Goal: Complete application form: Complete application form

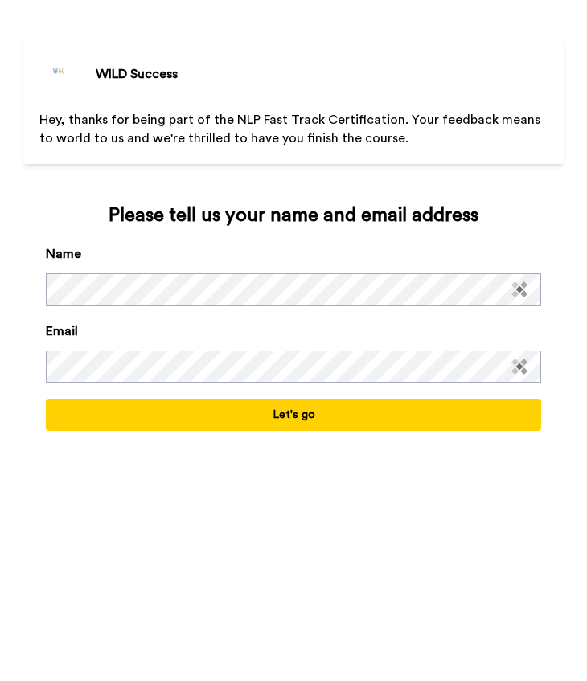
click at [310, 423] on button "Let's go" at bounding box center [293, 415] width 495 height 32
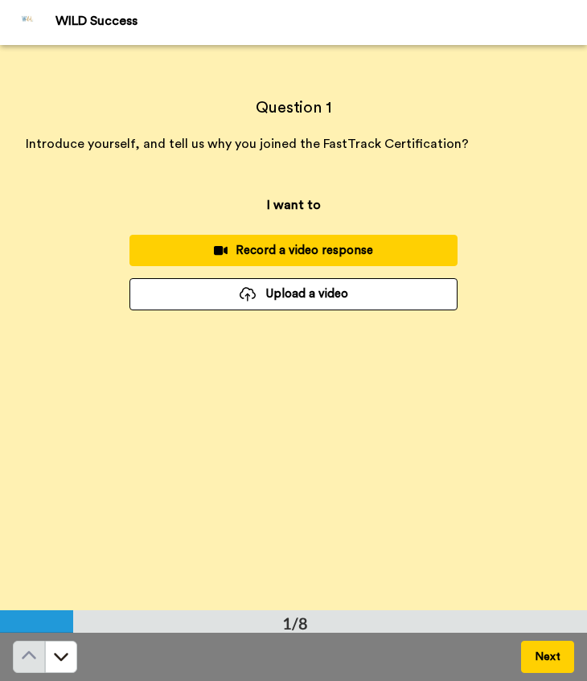
click at [318, 249] on div "Record a video response" at bounding box center [293, 250] width 302 height 17
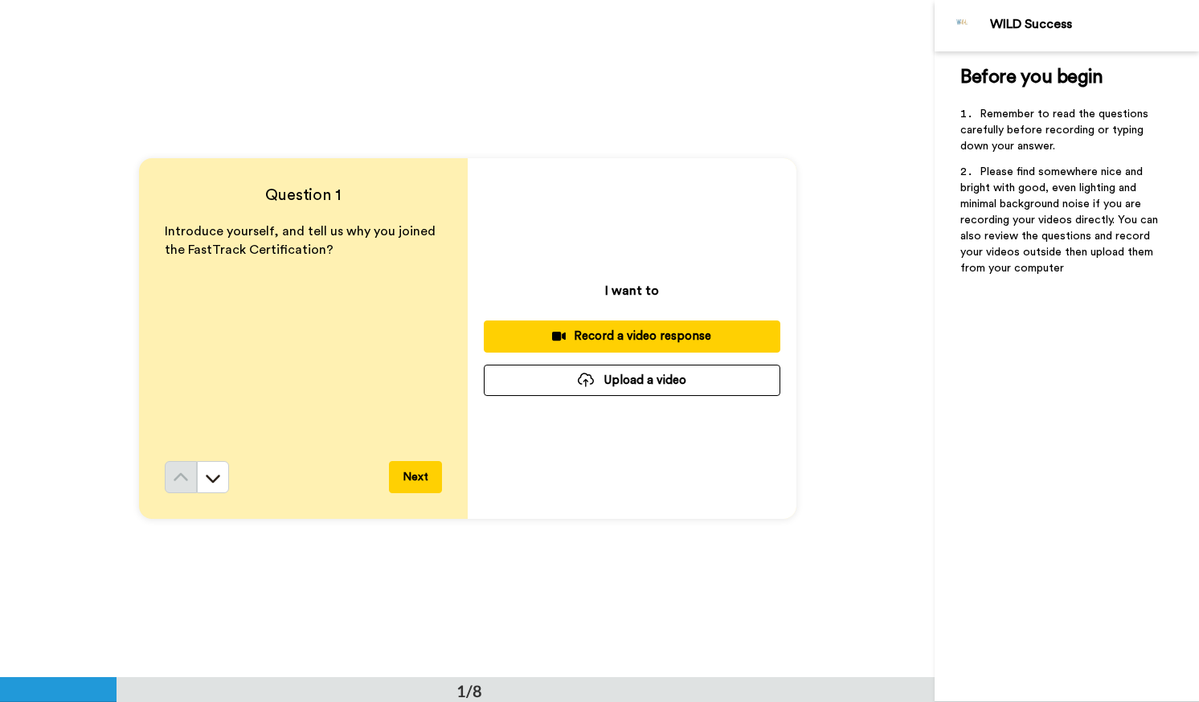
click at [586, 338] on div "Record a video response" at bounding box center [632, 336] width 271 height 17
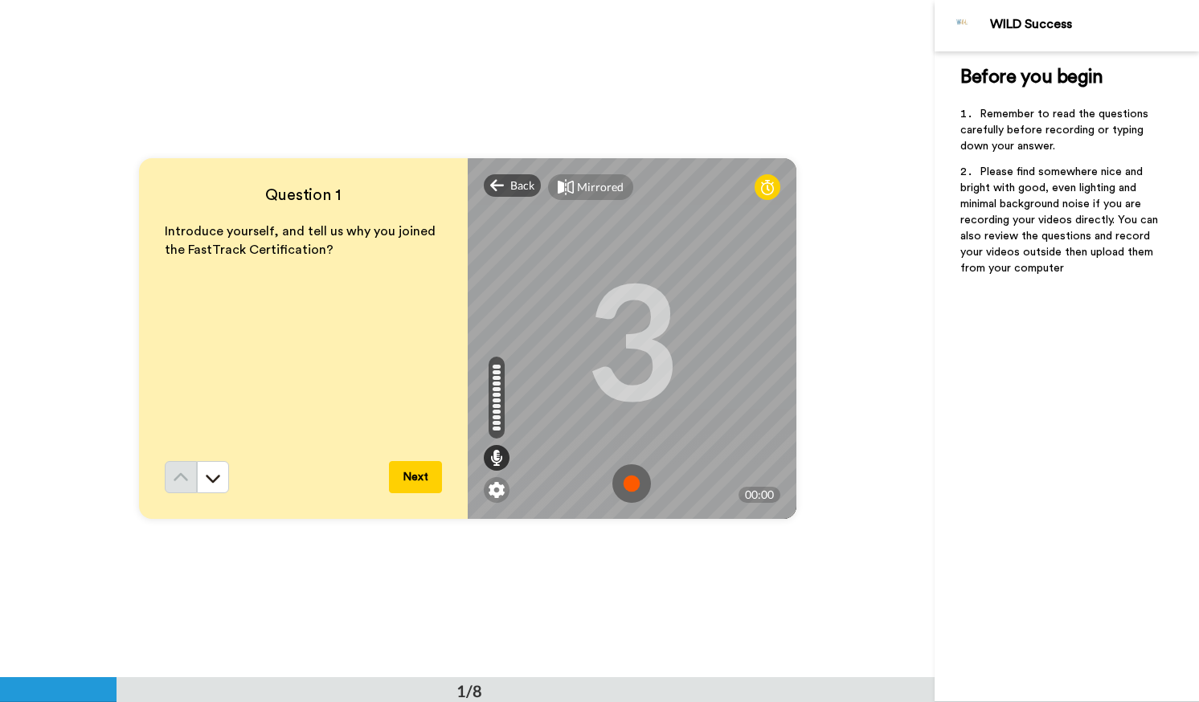
click at [586, 482] on img at bounding box center [631, 484] width 39 height 39
click at [586, 492] on img at bounding box center [631, 484] width 39 height 39
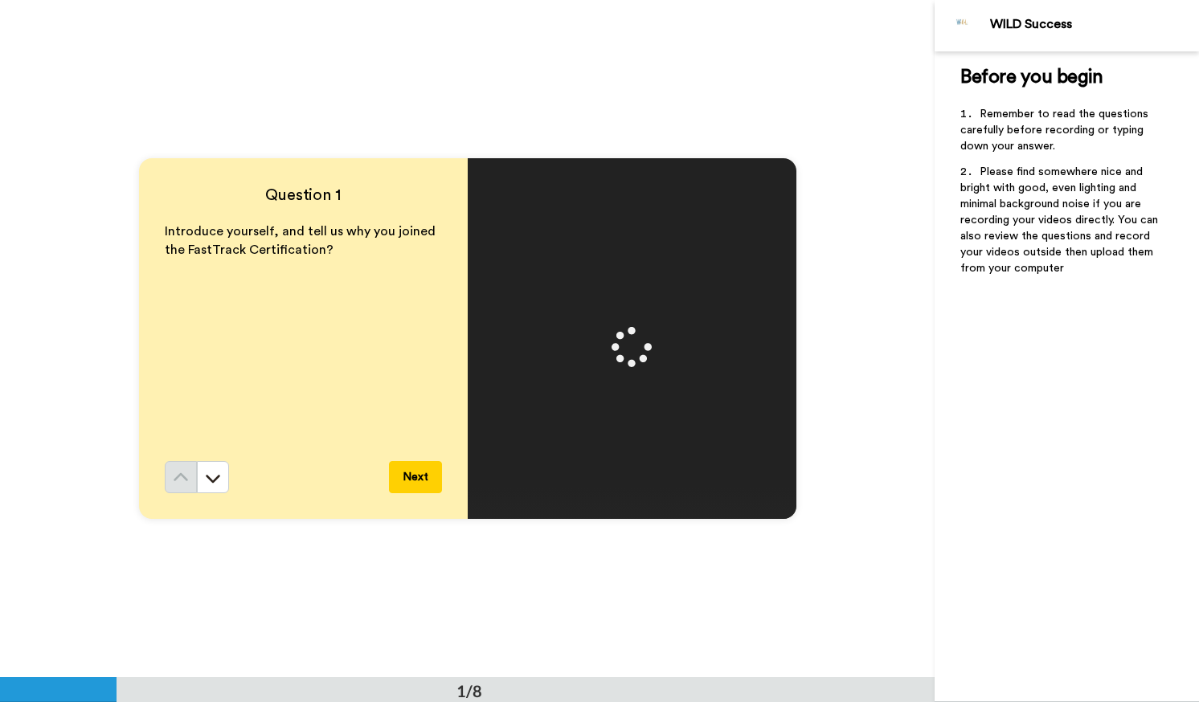
click at [418, 478] on button "Next" at bounding box center [415, 477] width 53 height 32
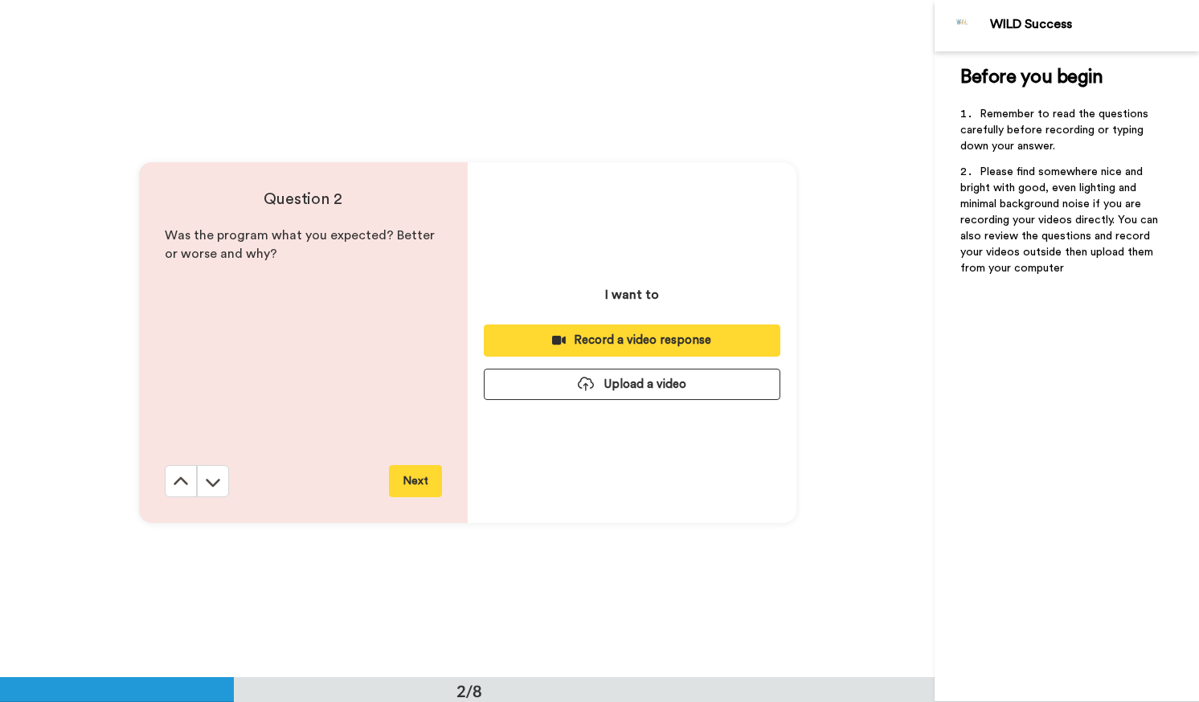
scroll to position [678, 0]
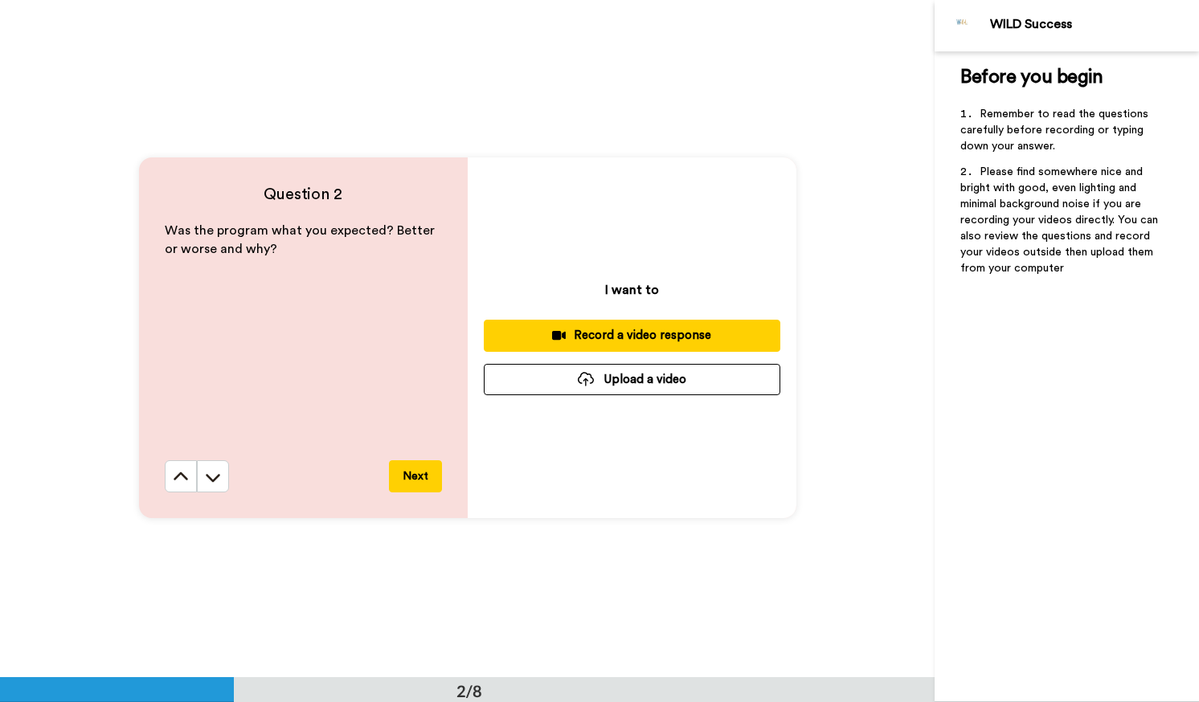
click at [586, 339] on div "Record a video response" at bounding box center [632, 335] width 271 height 17
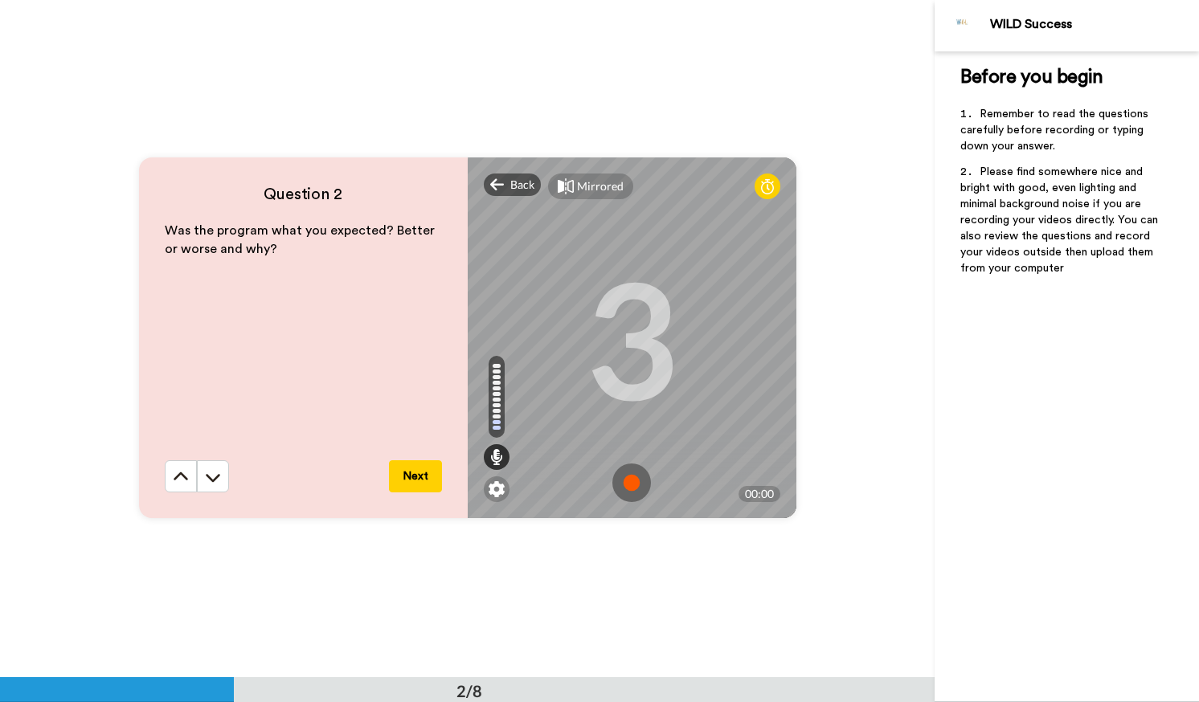
click at [586, 483] on img at bounding box center [631, 483] width 39 height 39
click at [586, 480] on img at bounding box center [631, 483] width 39 height 39
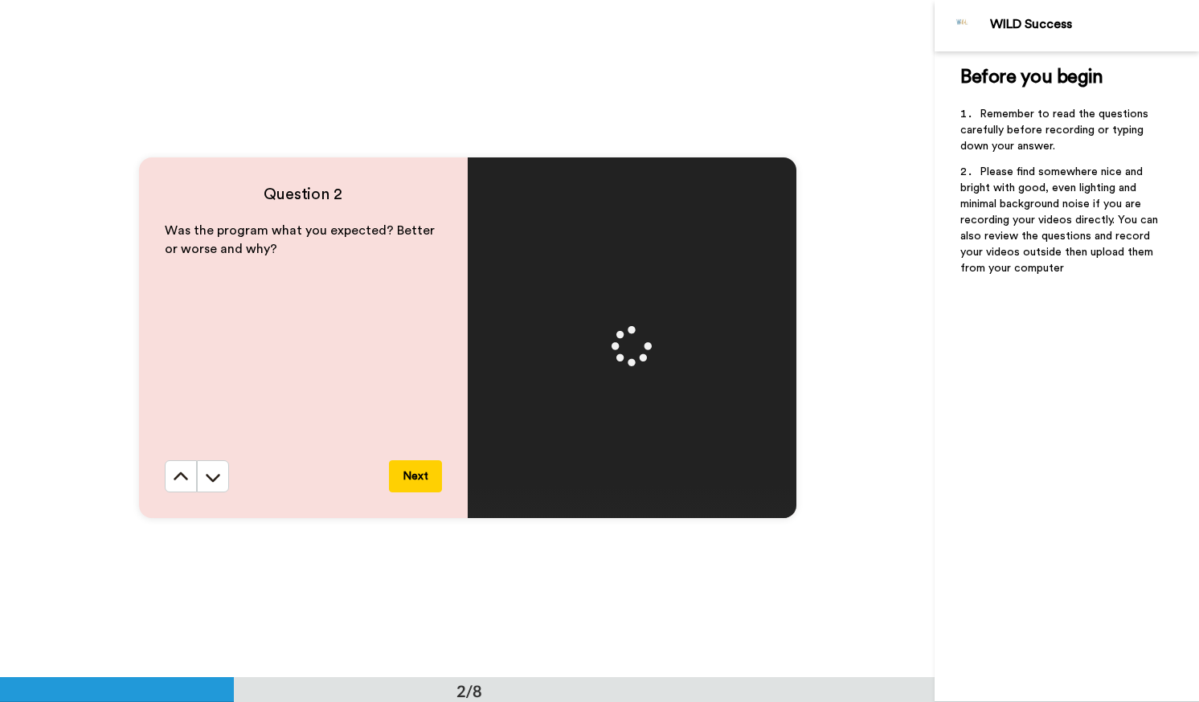
click at [424, 473] on button "Next" at bounding box center [415, 477] width 53 height 32
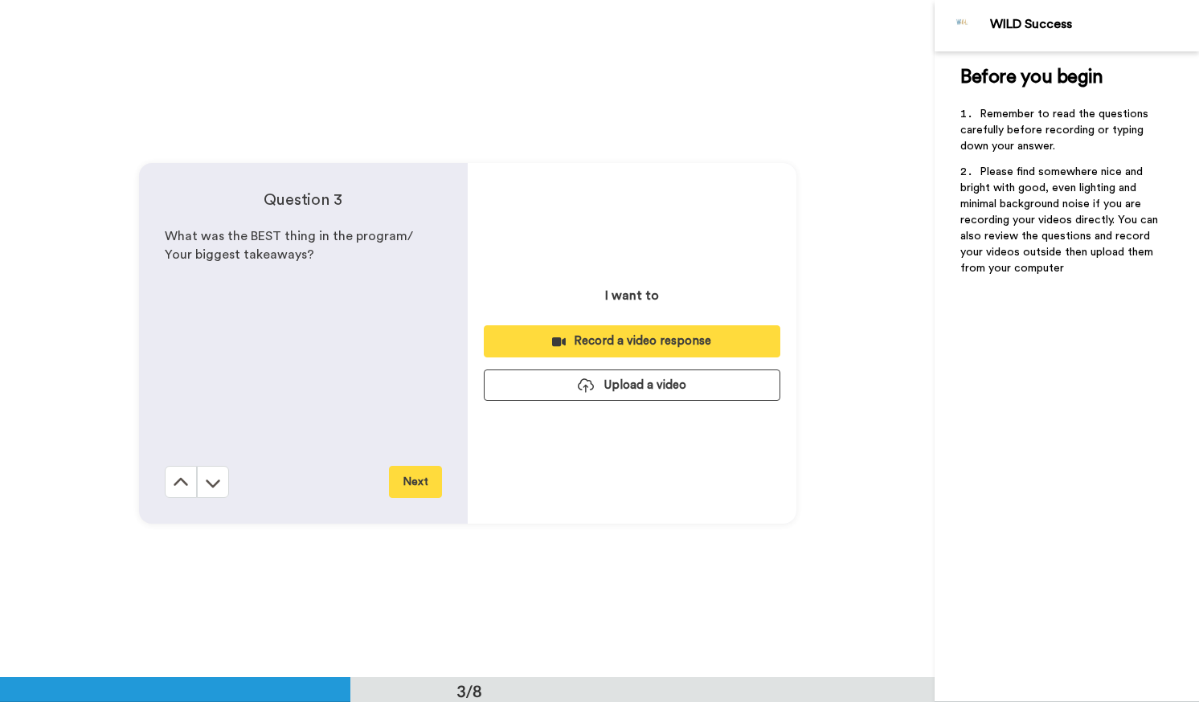
scroll to position [1356, 0]
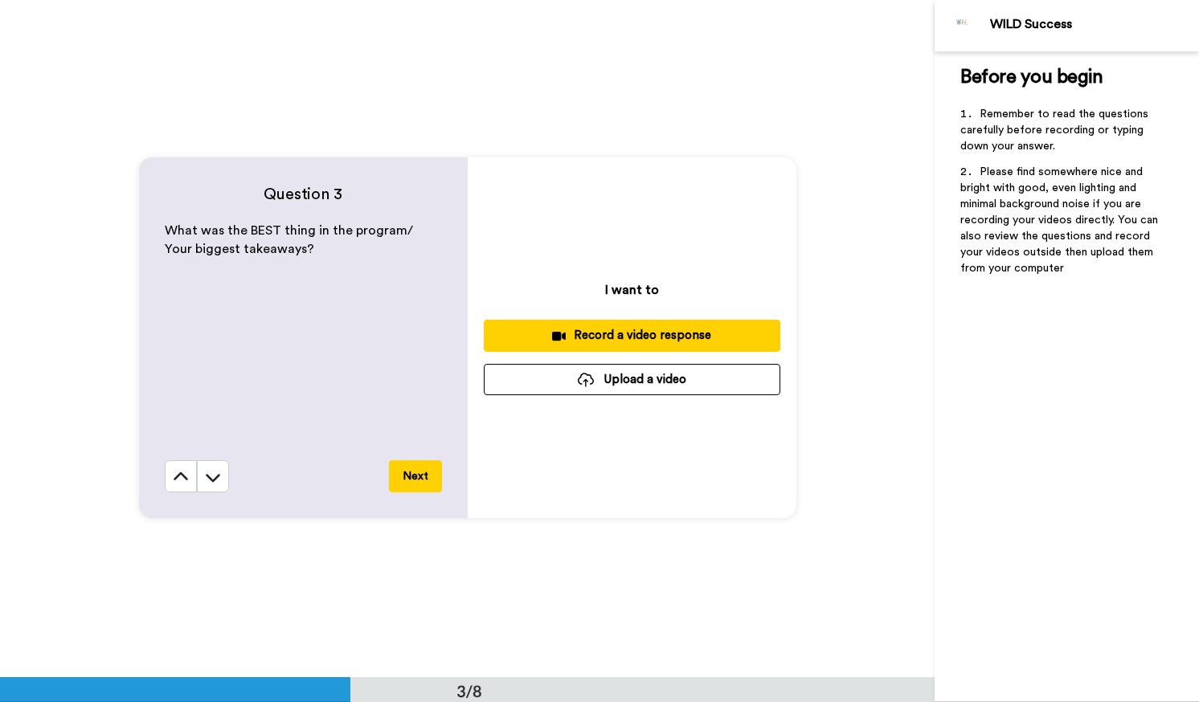
click at [586, 345] on button "Record a video response" at bounding box center [632, 335] width 297 height 31
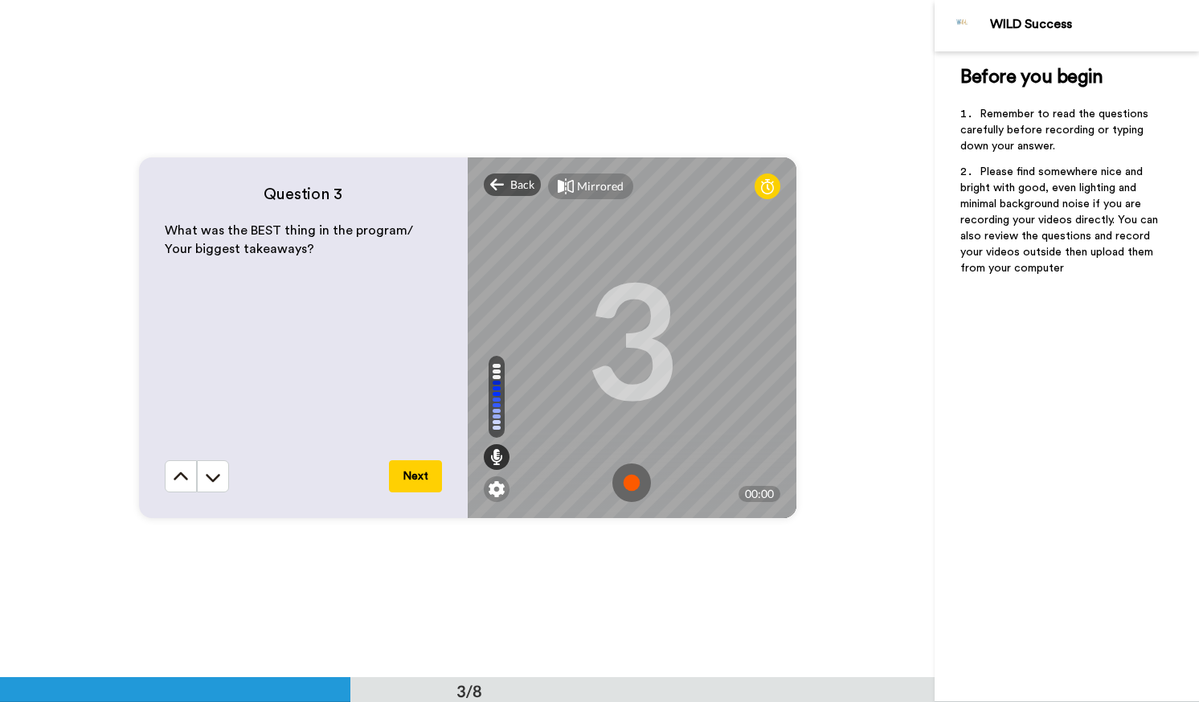
click at [586, 482] on img at bounding box center [631, 483] width 39 height 39
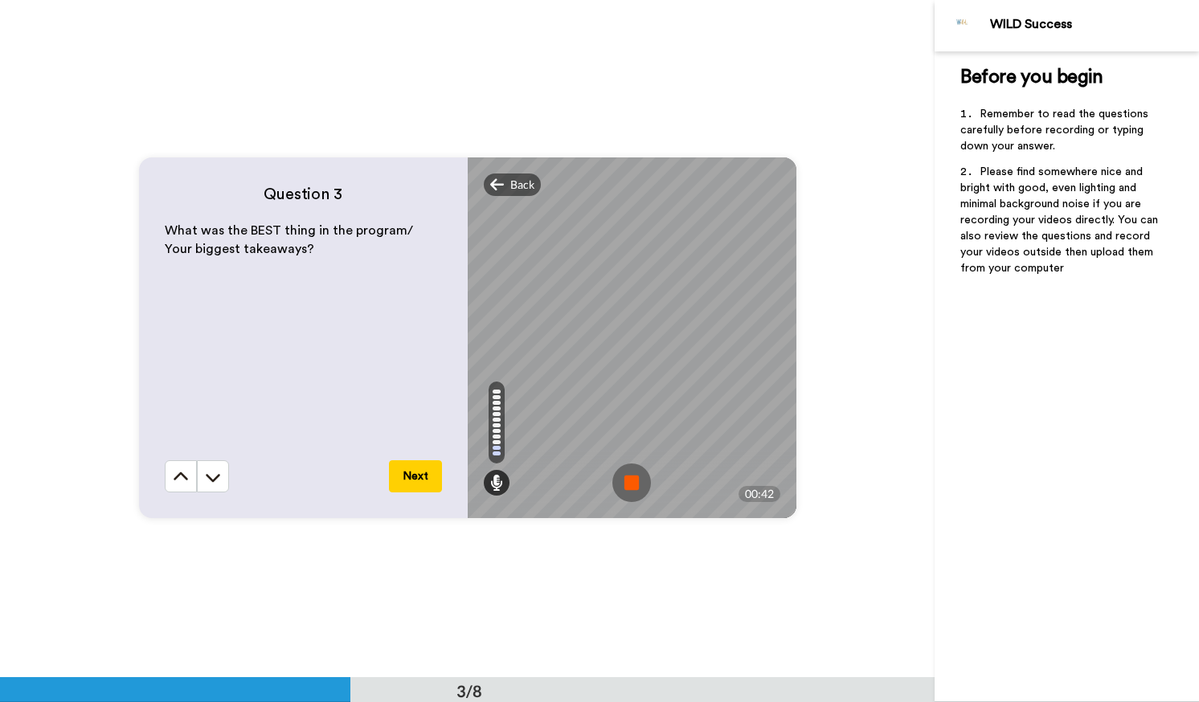
click at [586, 488] on img at bounding box center [631, 483] width 39 height 39
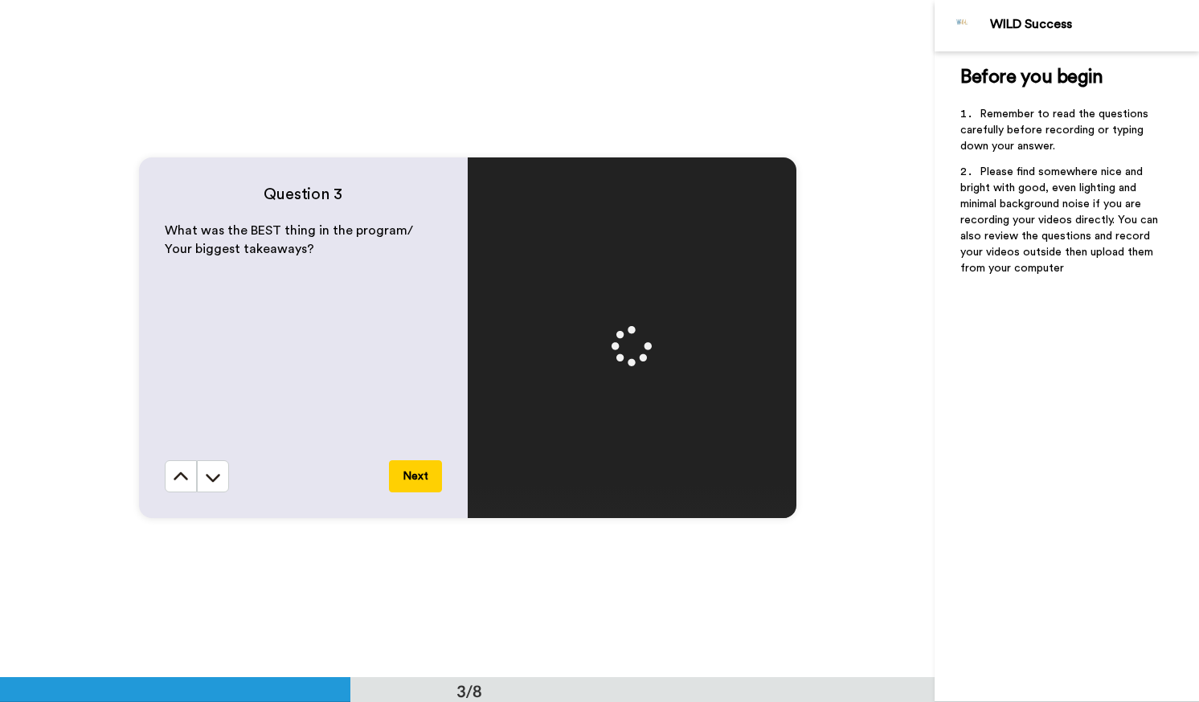
click at [417, 473] on button "Next" at bounding box center [415, 477] width 53 height 32
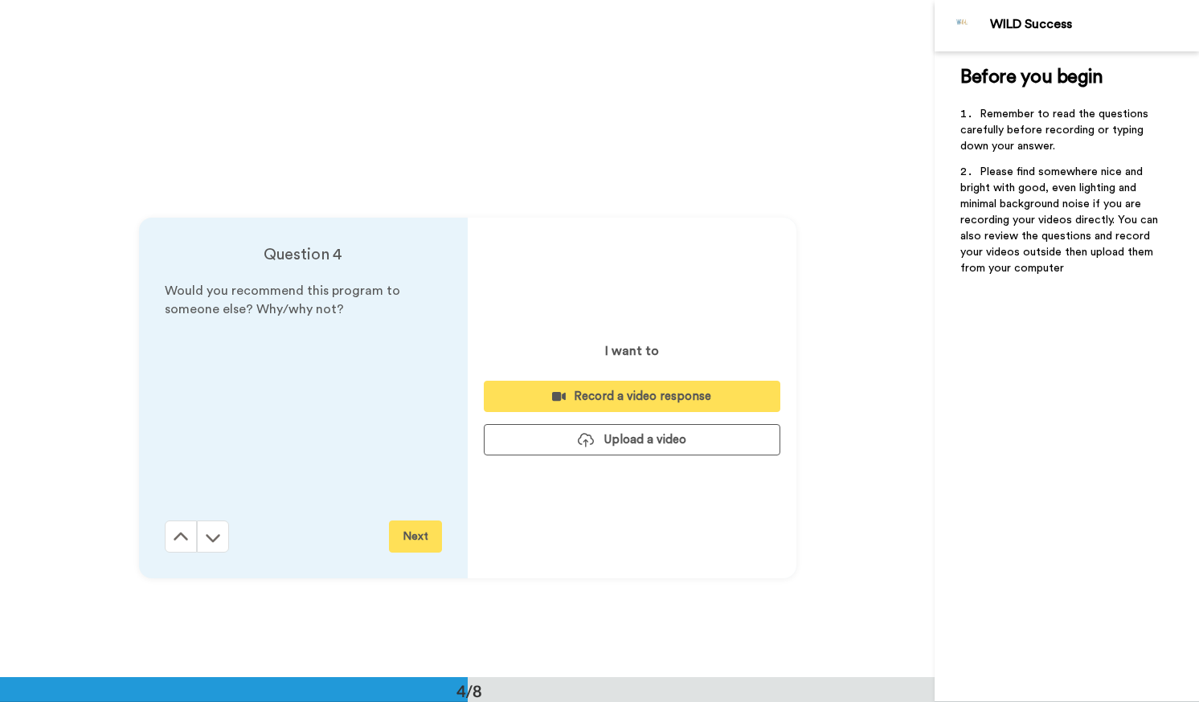
scroll to position [2034, 0]
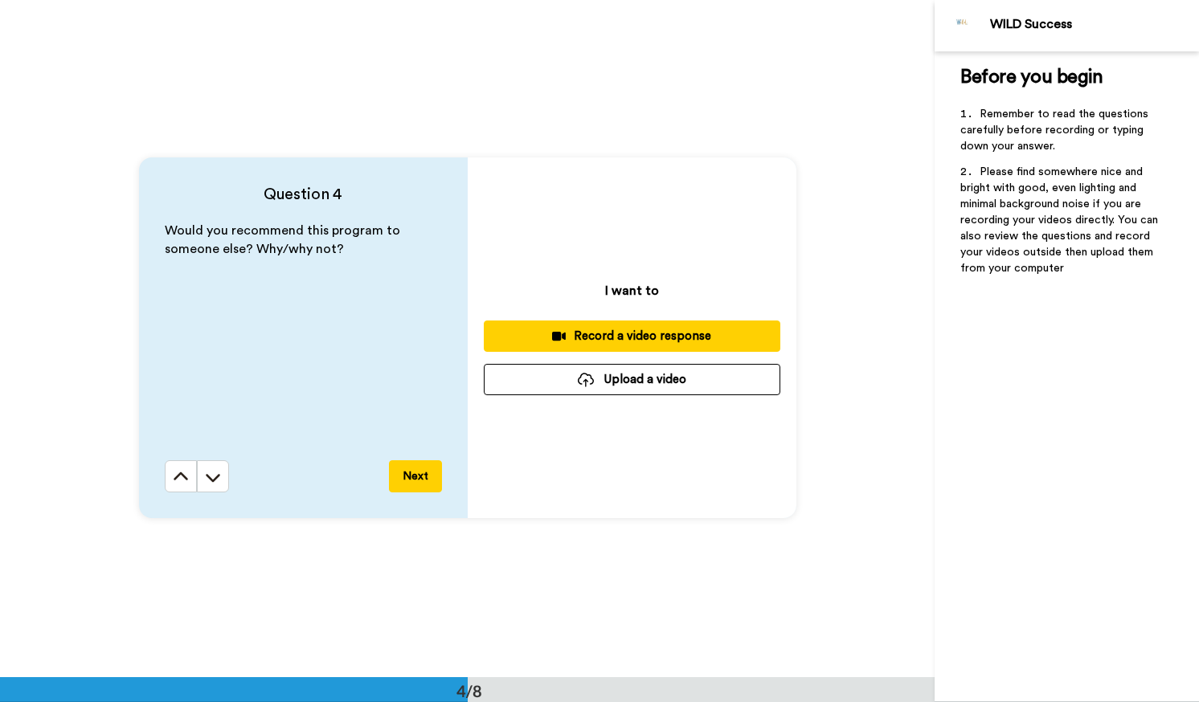
click at [586, 341] on div "Record a video response" at bounding box center [632, 336] width 271 height 17
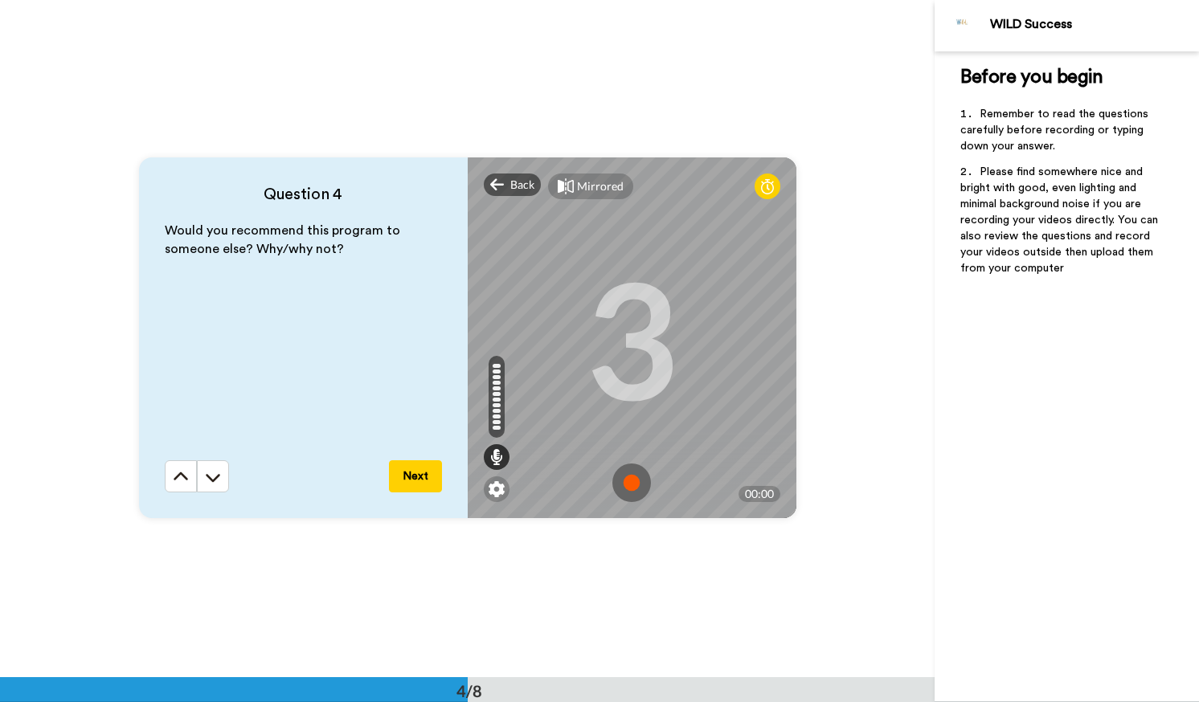
click at [586, 481] on img at bounding box center [631, 483] width 39 height 39
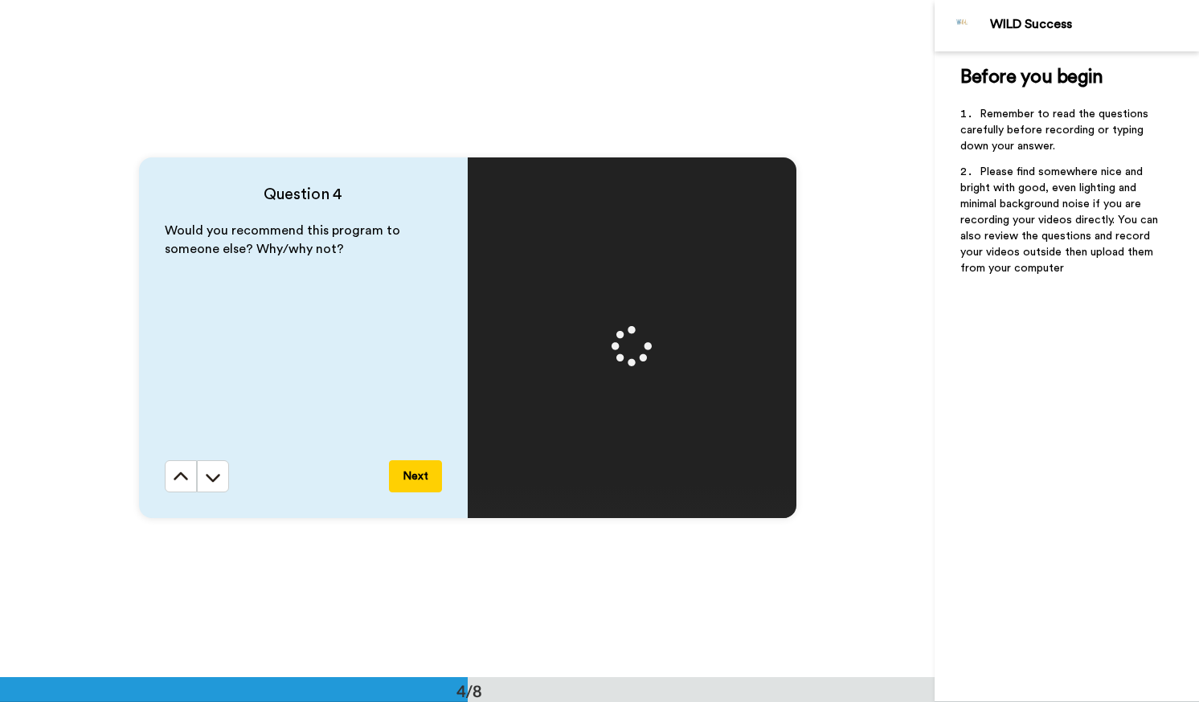
click at [404, 473] on button "Next" at bounding box center [415, 477] width 53 height 32
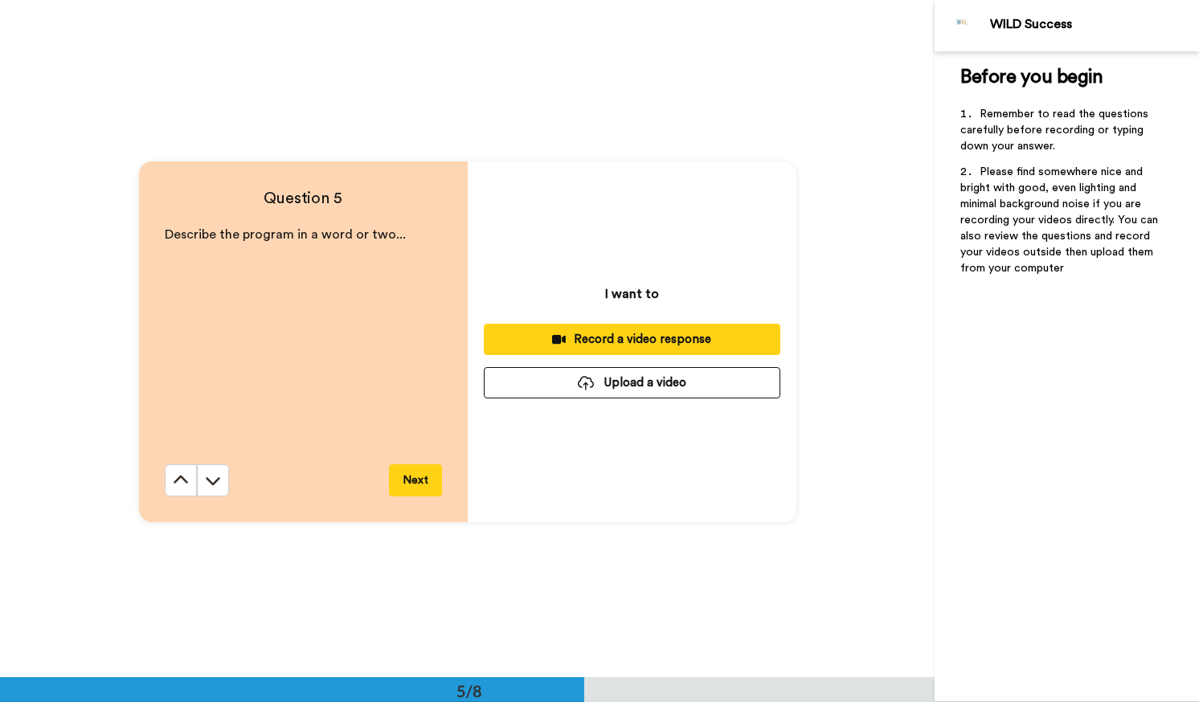
scroll to position [2711, 0]
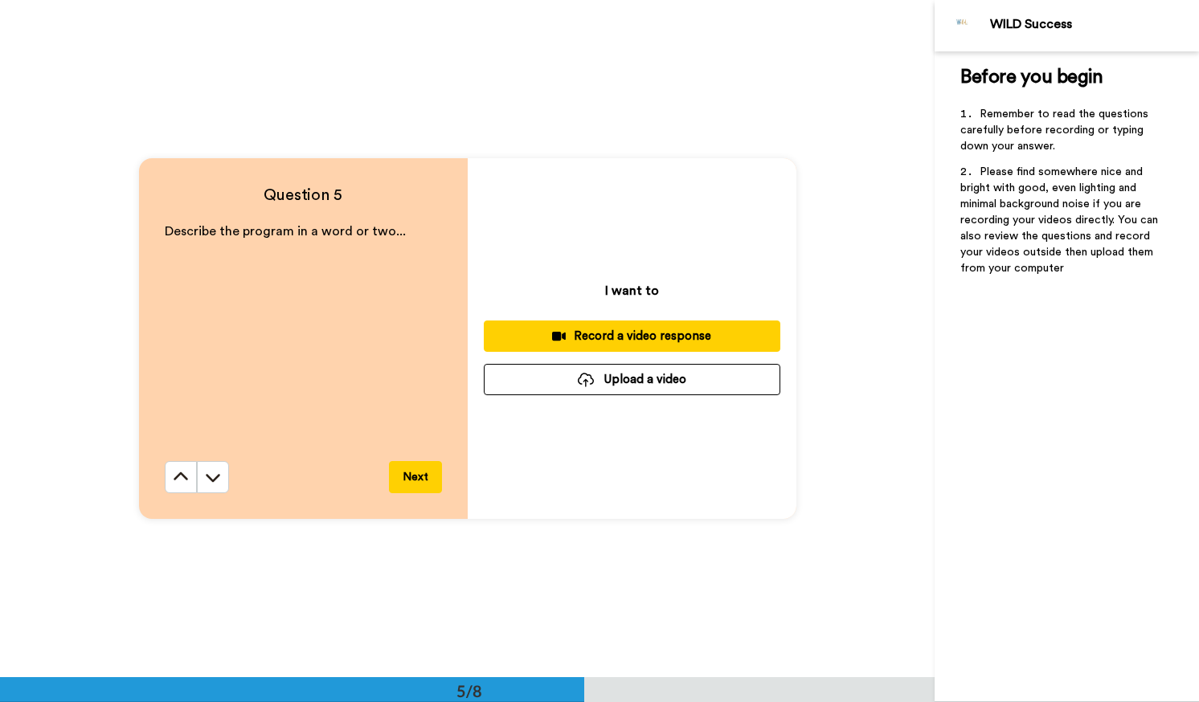
click at [586, 337] on div "Record a video response" at bounding box center [632, 336] width 271 height 17
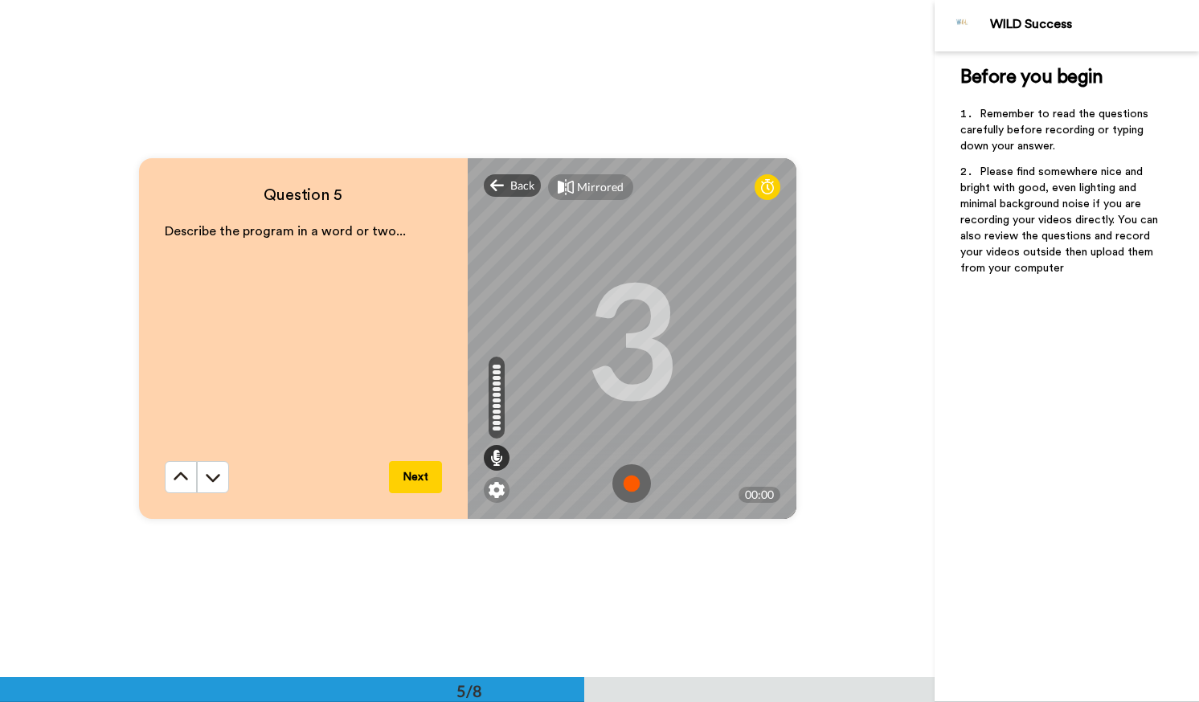
click at [586, 483] on img at bounding box center [631, 484] width 39 height 39
click at [586, 481] on img at bounding box center [631, 484] width 39 height 39
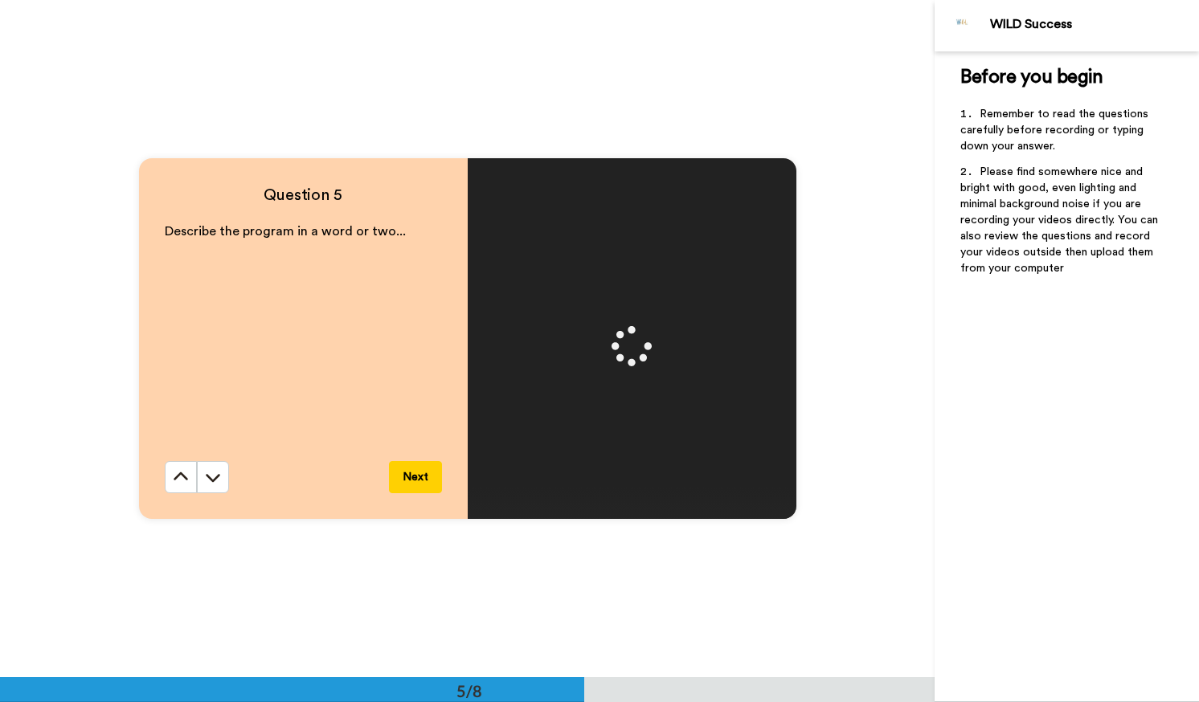
click at [410, 482] on button "Next" at bounding box center [415, 477] width 53 height 32
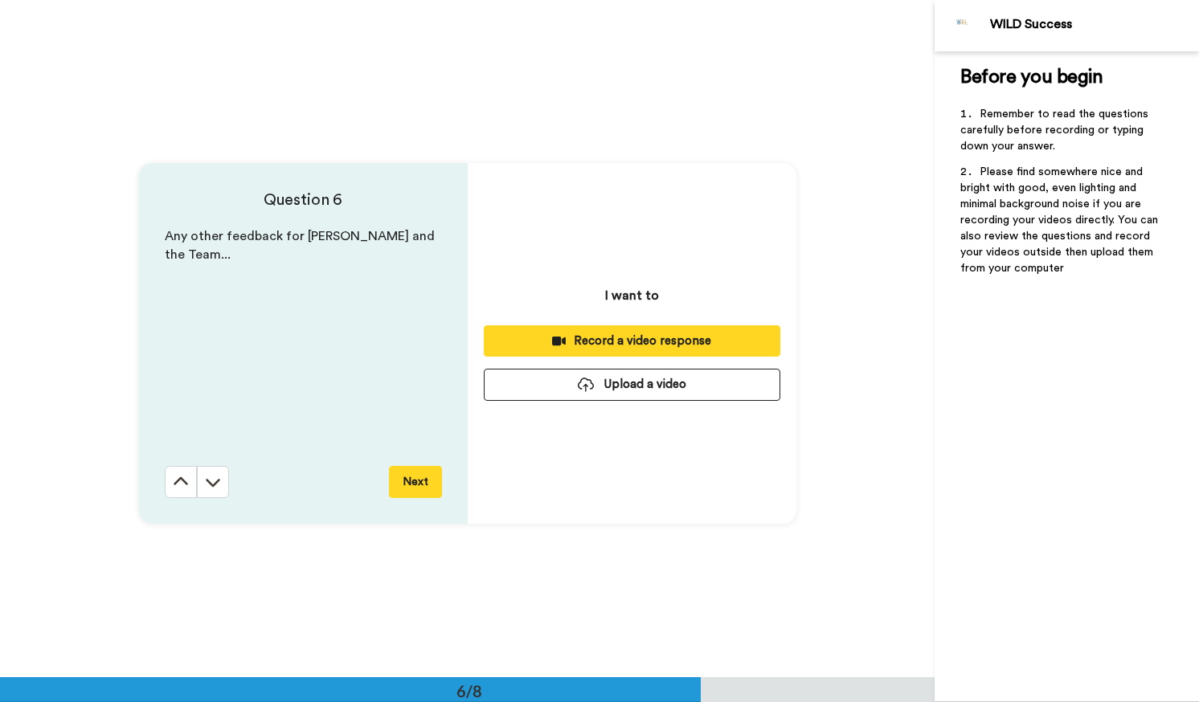
scroll to position [3389, 0]
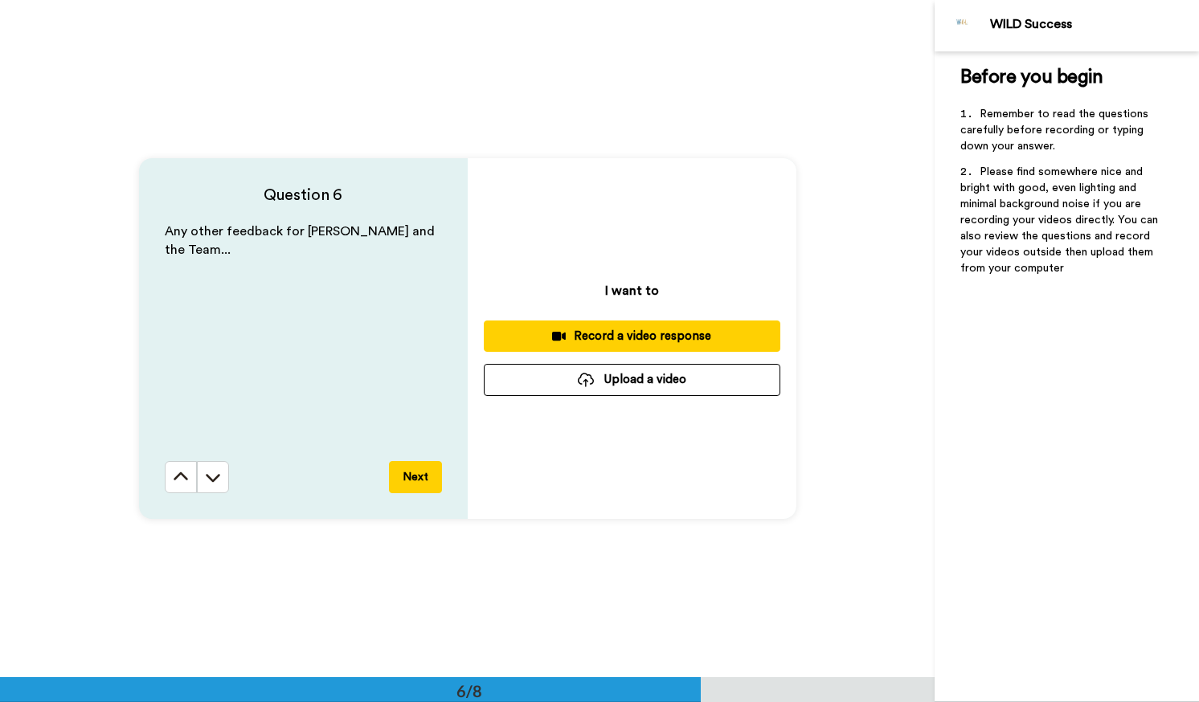
click at [586, 341] on div "Record a video response" at bounding box center [632, 336] width 271 height 17
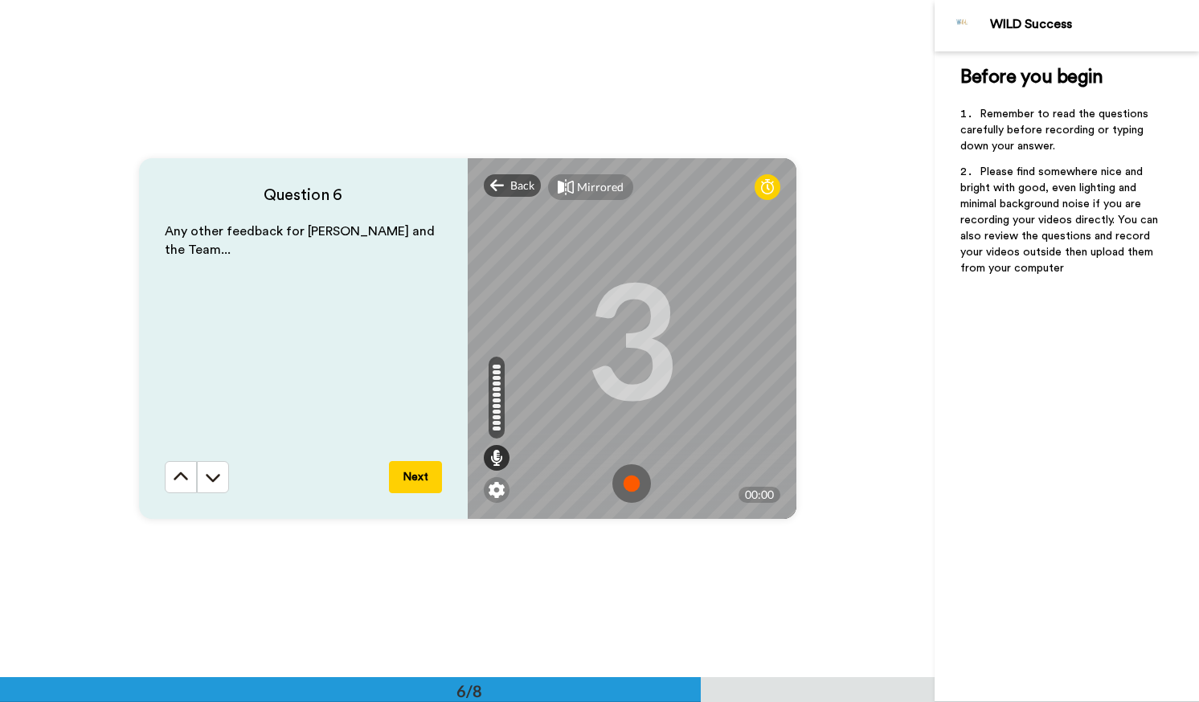
click at [586, 475] on img at bounding box center [631, 484] width 39 height 39
click at [586, 490] on img at bounding box center [631, 484] width 39 height 39
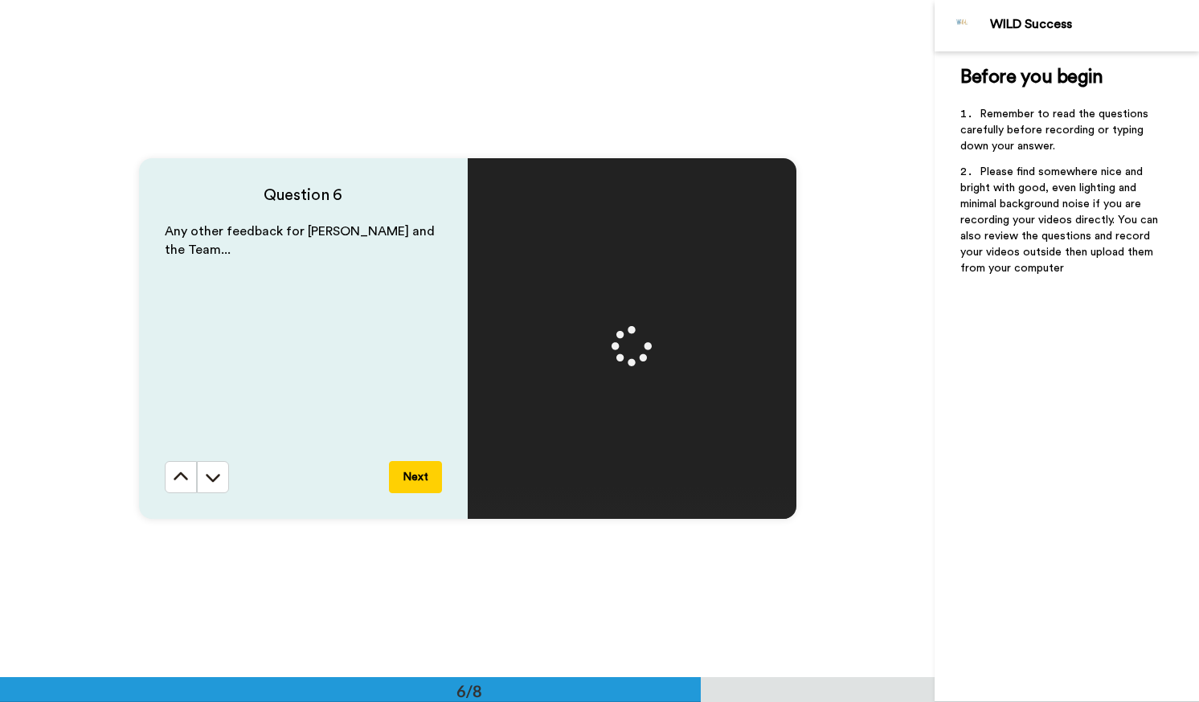
click at [412, 471] on button "Next" at bounding box center [415, 477] width 53 height 32
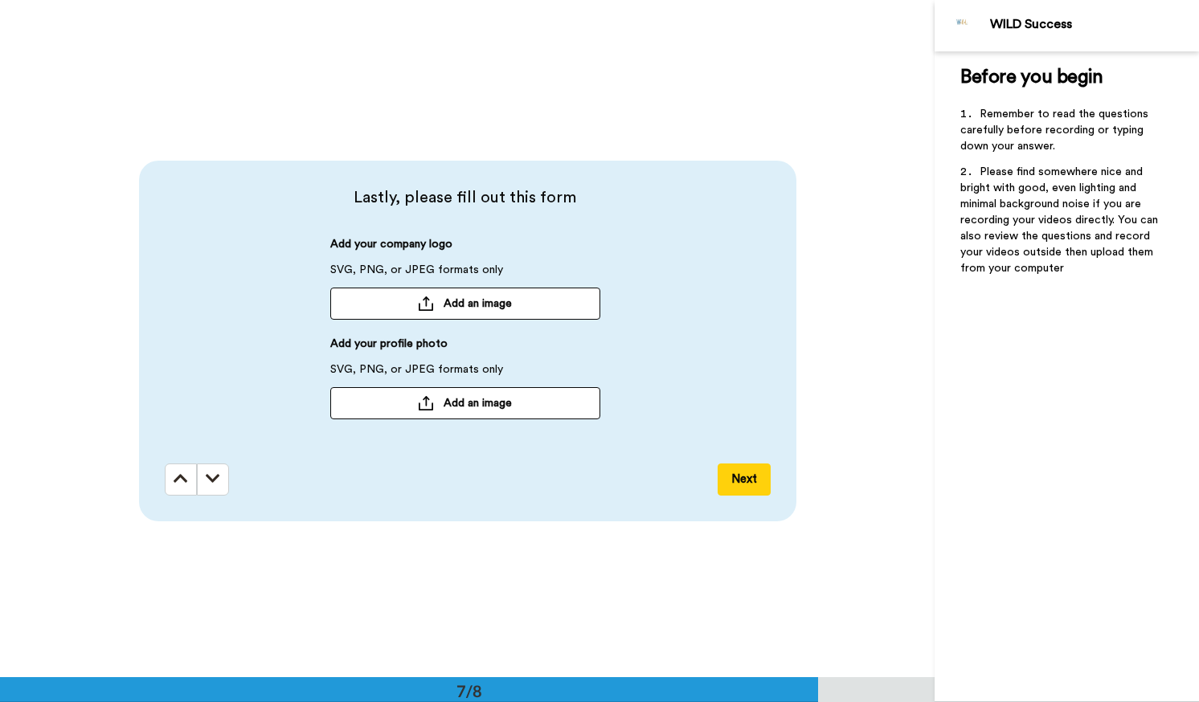
scroll to position [4066, 0]
click at [586, 477] on button "Next" at bounding box center [744, 477] width 53 height 32
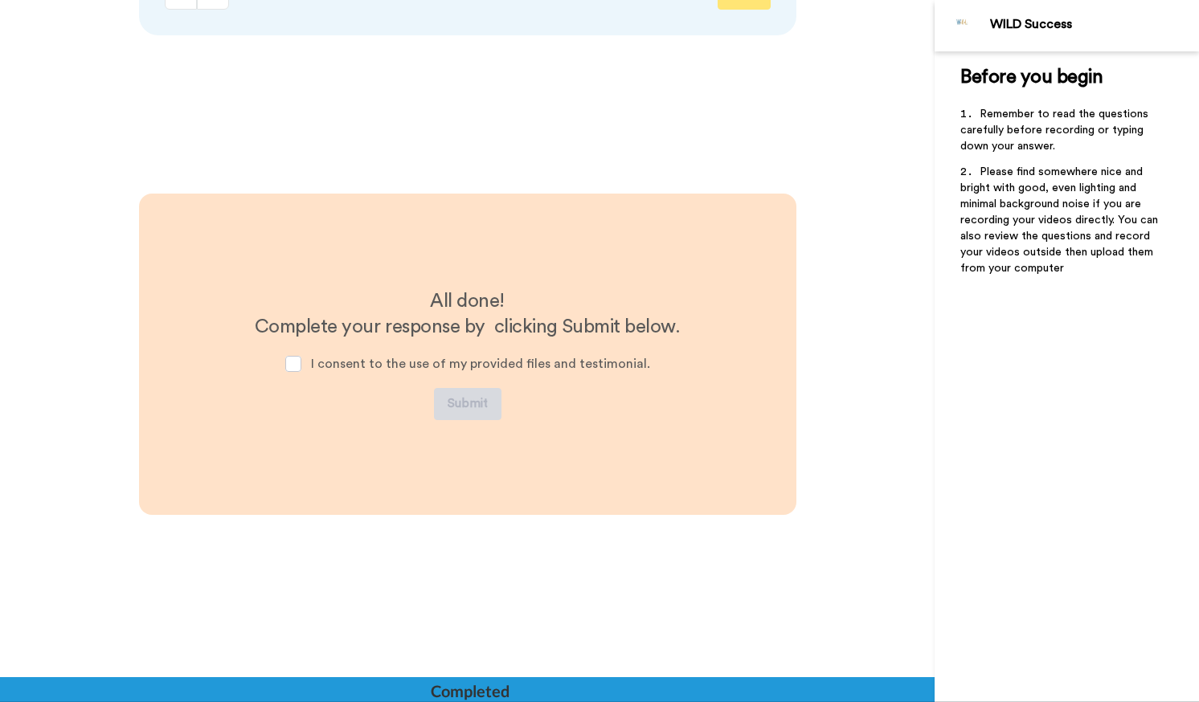
scroll to position [4566, 0]
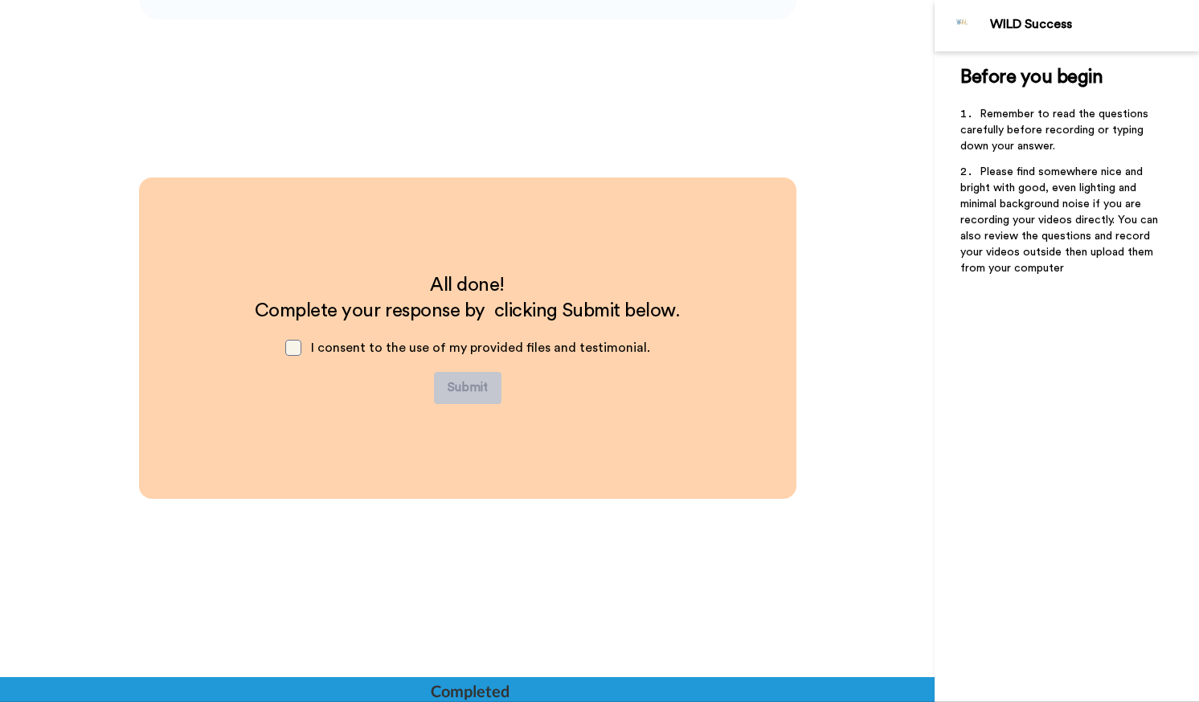
click at [301, 349] on span at bounding box center [293, 348] width 16 height 16
click at [474, 388] on button "Submit" at bounding box center [468, 388] width 68 height 32
